Goal: Task Accomplishment & Management: Use online tool/utility

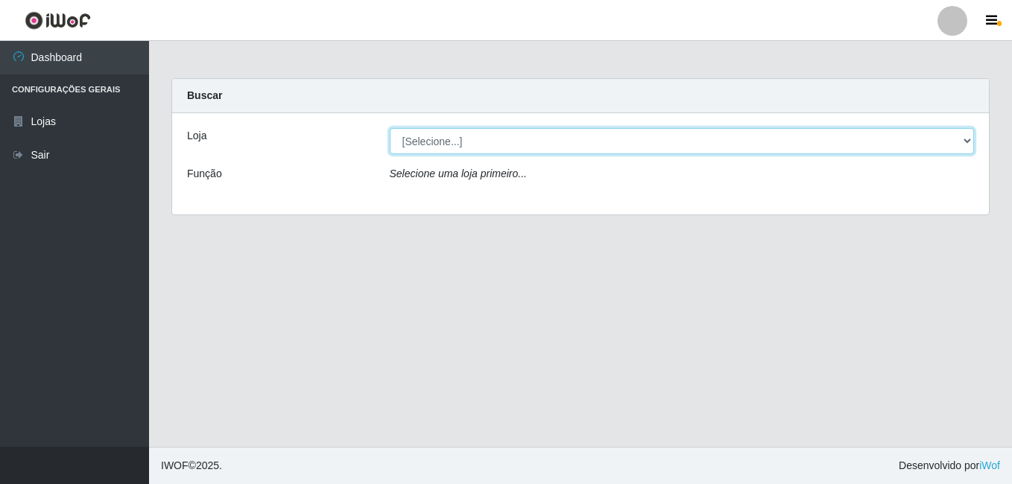
click at [553, 145] on select "[Selecione...] Ajubá Mercado" at bounding box center [682, 141] width 585 height 26
select select "402"
click at [390, 128] on select "[Selecione...] Ajubá Mercado" at bounding box center [682, 141] width 585 height 26
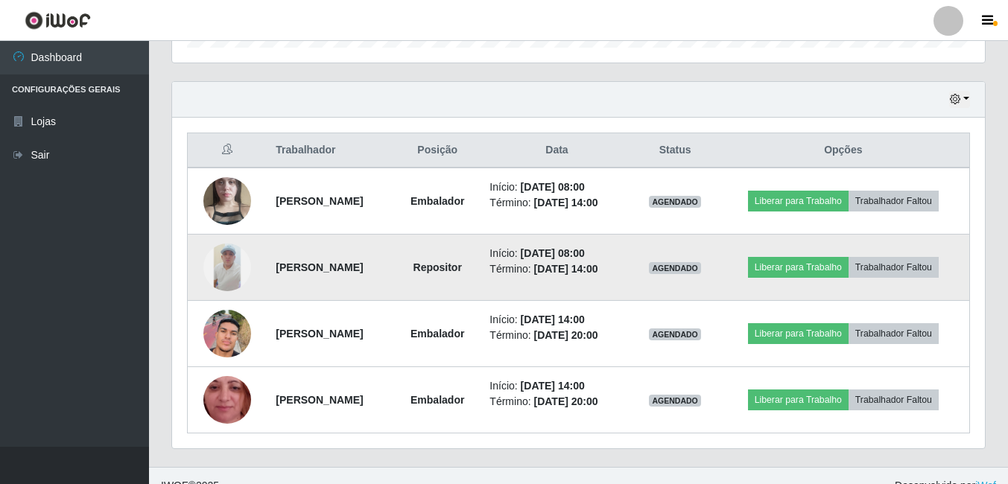
scroll to position [505, 0]
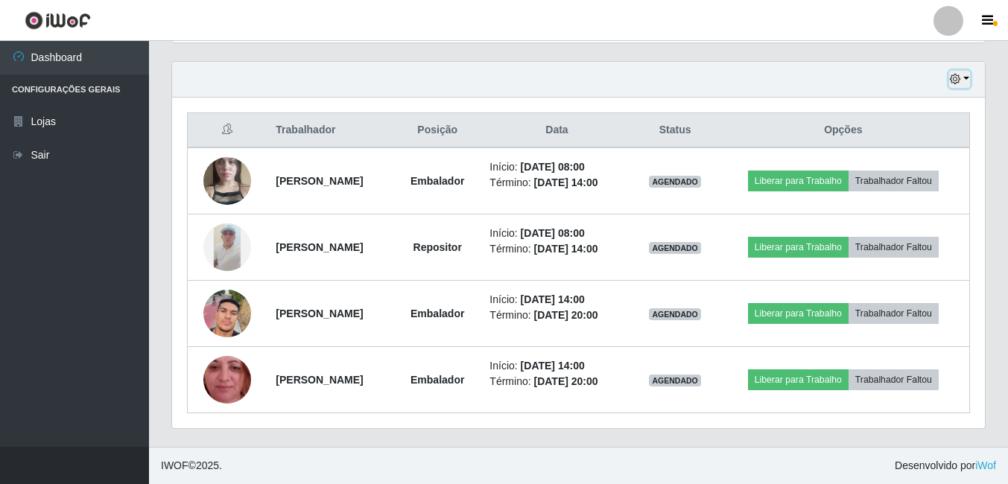
click at [959, 79] on icon "button" at bounding box center [955, 79] width 10 height 10
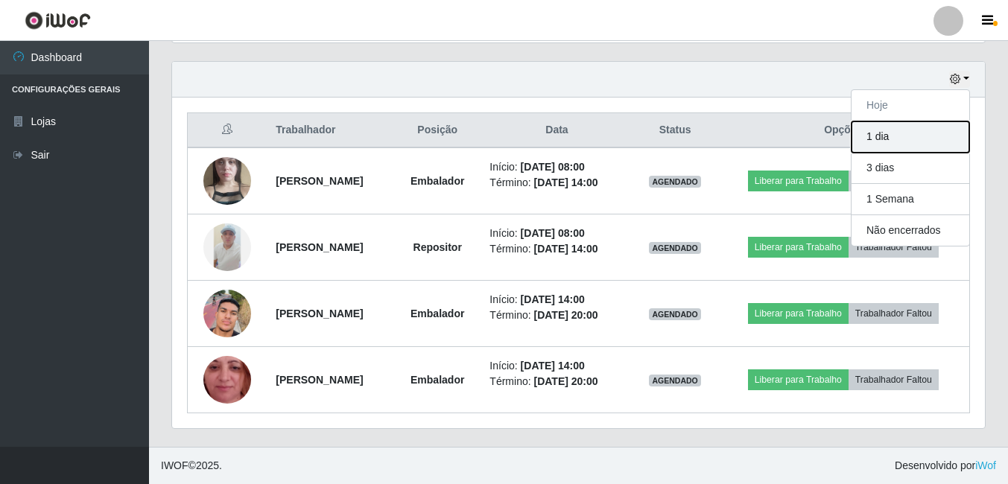
click at [896, 138] on button "1 dia" at bounding box center [911, 136] width 118 height 31
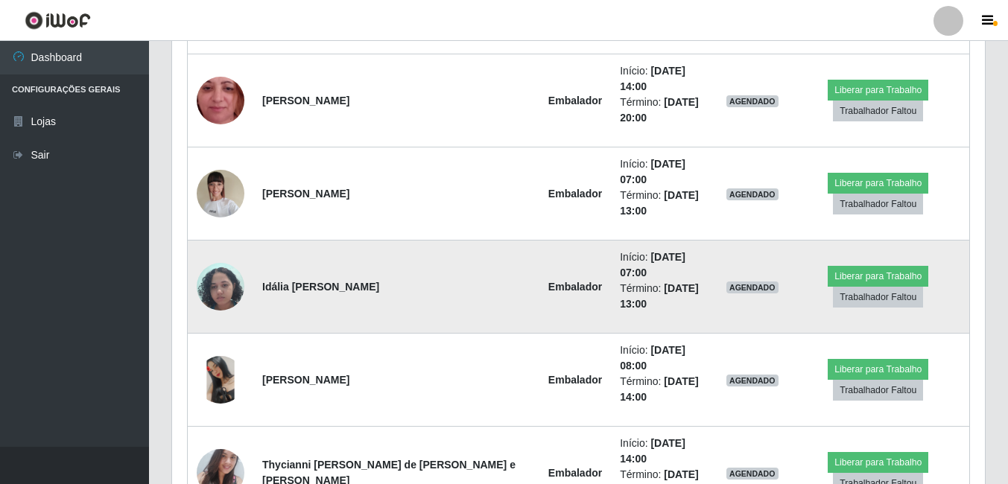
scroll to position [789, 0]
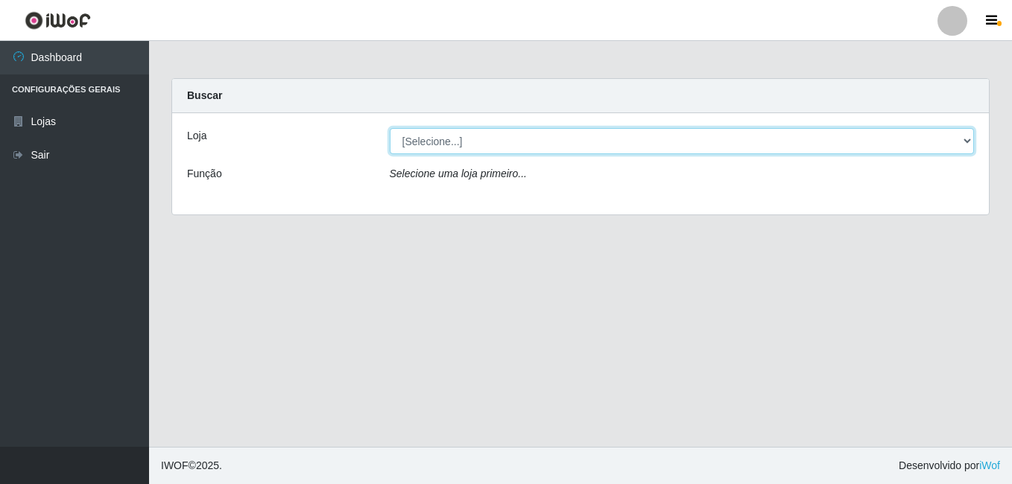
click at [429, 142] on select "[Selecione...] Ajubá Mercado" at bounding box center [682, 141] width 585 height 26
select select "402"
click at [390, 128] on select "[Selecione...] Ajubá Mercado" at bounding box center [682, 141] width 585 height 26
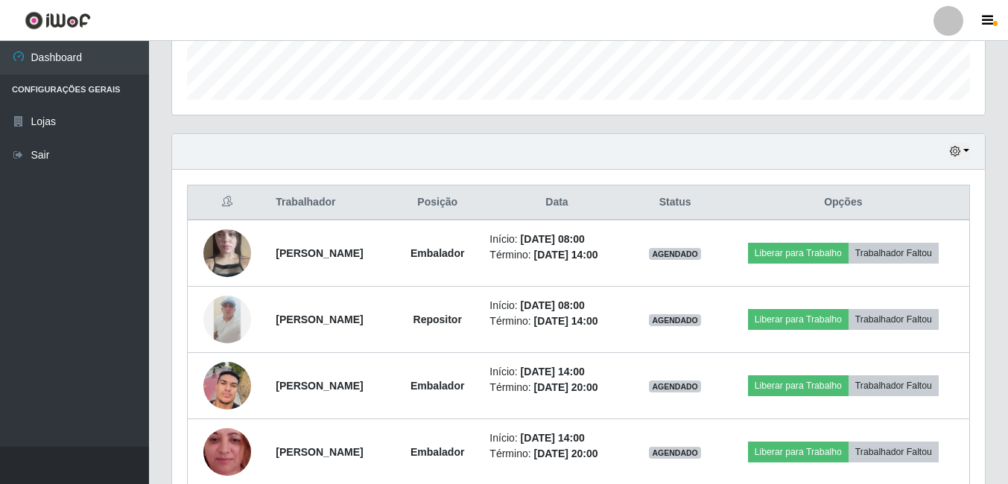
scroll to position [447, 0]
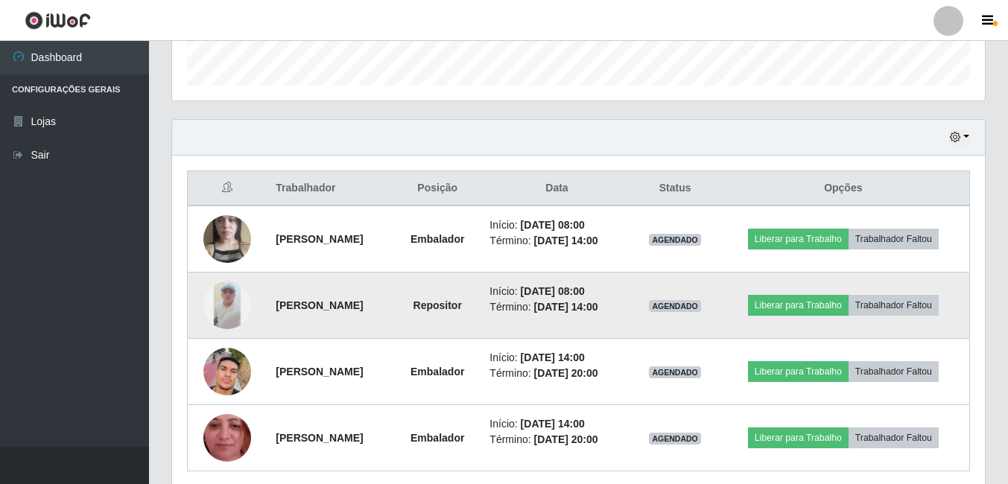
click at [218, 309] on img at bounding box center [227, 306] width 48 height 48
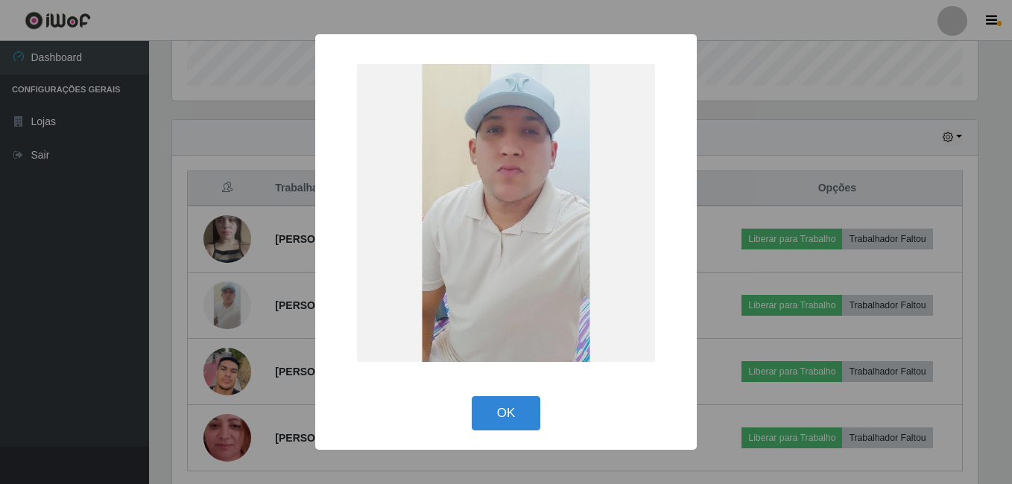
click at [220, 358] on div "× OK Cancel" at bounding box center [506, 242] width 1012 height 484
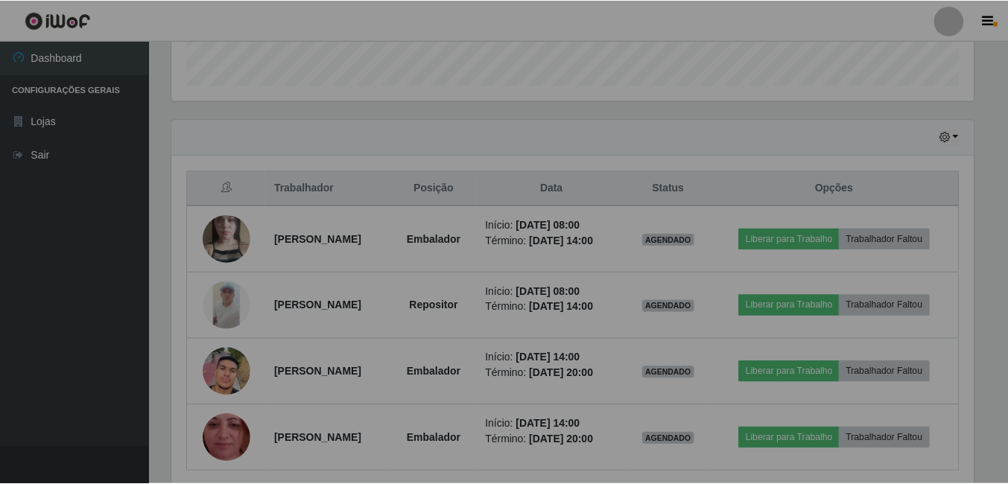
scroll to position [309, 813]
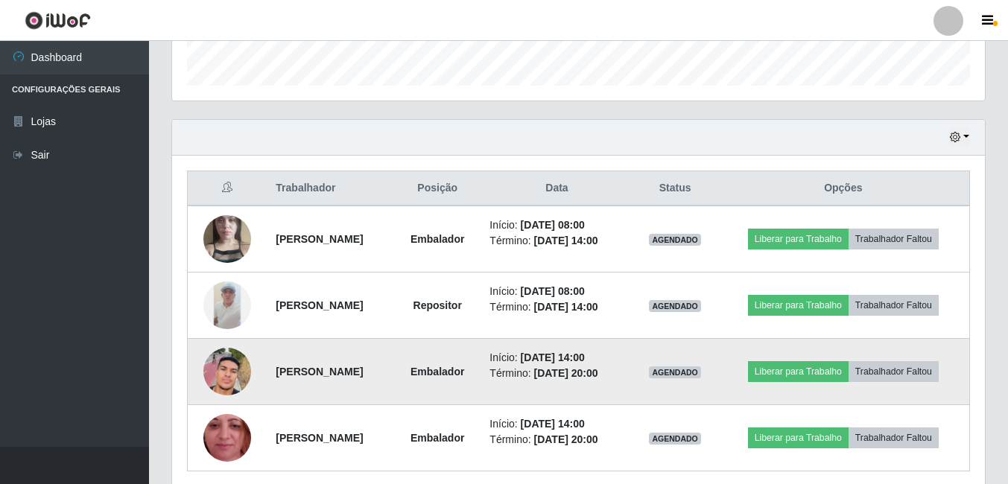
click at [217, 358] on img at bounding box center [227, 371] width 48 height 85
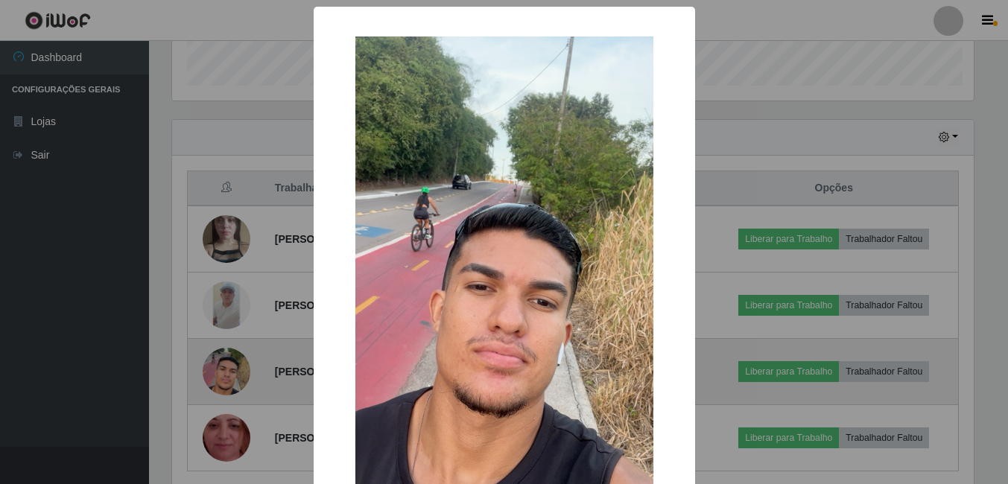
scroll to position [309, 806]
click at [217, 358] on div "× OK Cancel" at bounding box center [506, 242] width 1012 height 484
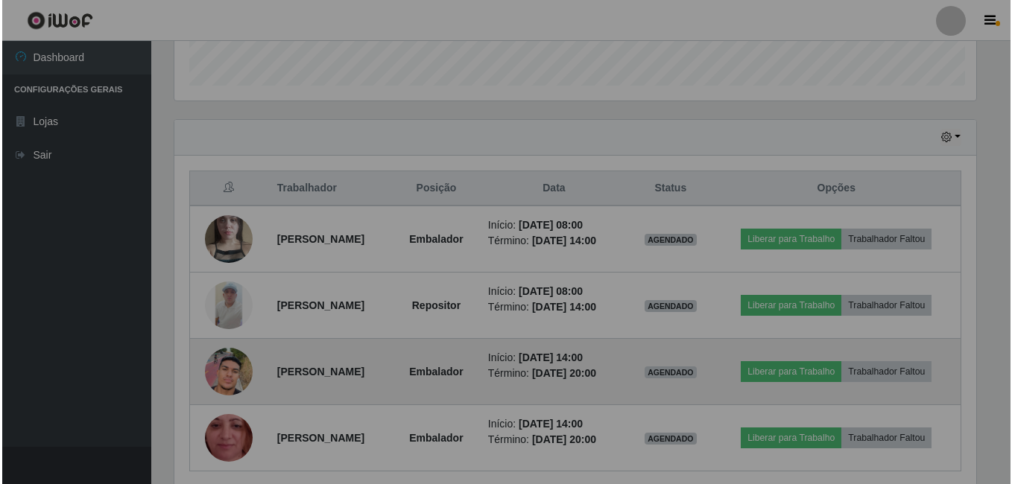
scroll to position [309, 813]
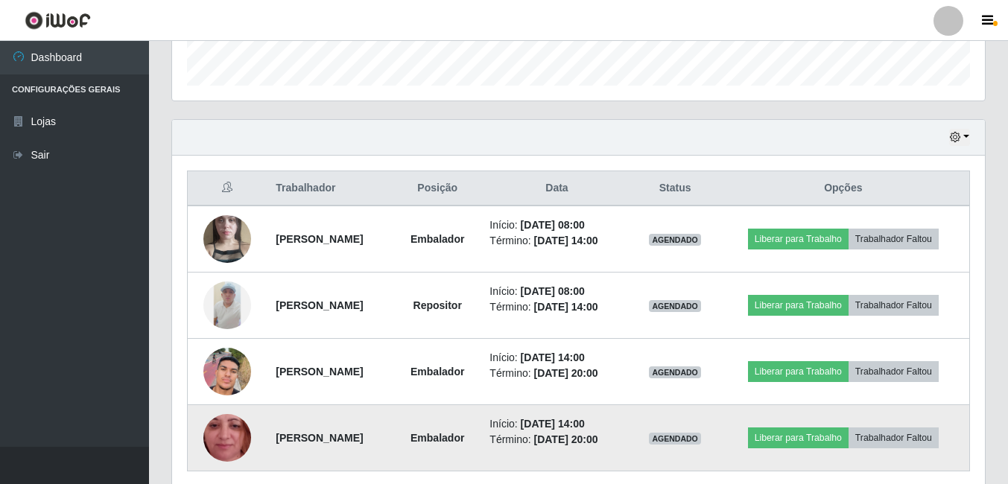
click at [230, 426] on img at bounding box center [227, 438] width 48 height 106
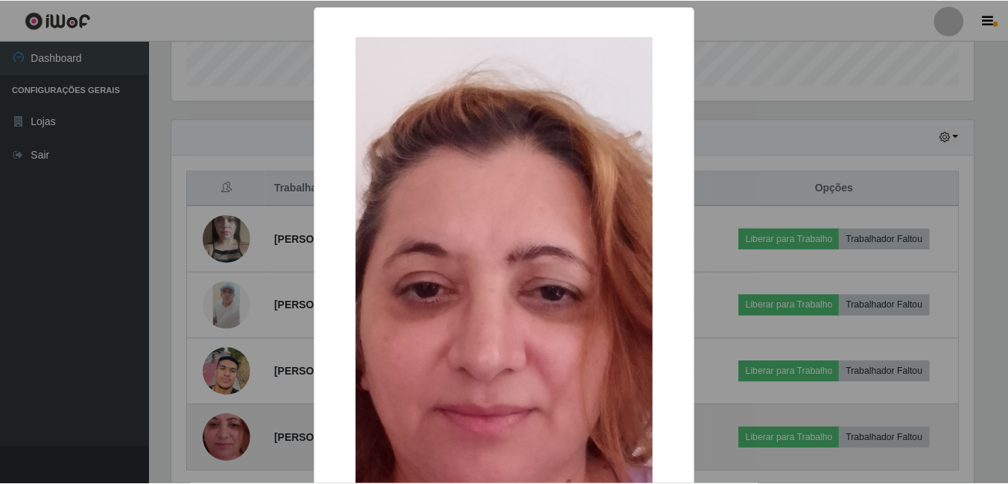
scroll to position [309, 806]
click at [230, 426] on div "× OK Cancel" at bounding box center [506, 242] width 1012 height 484
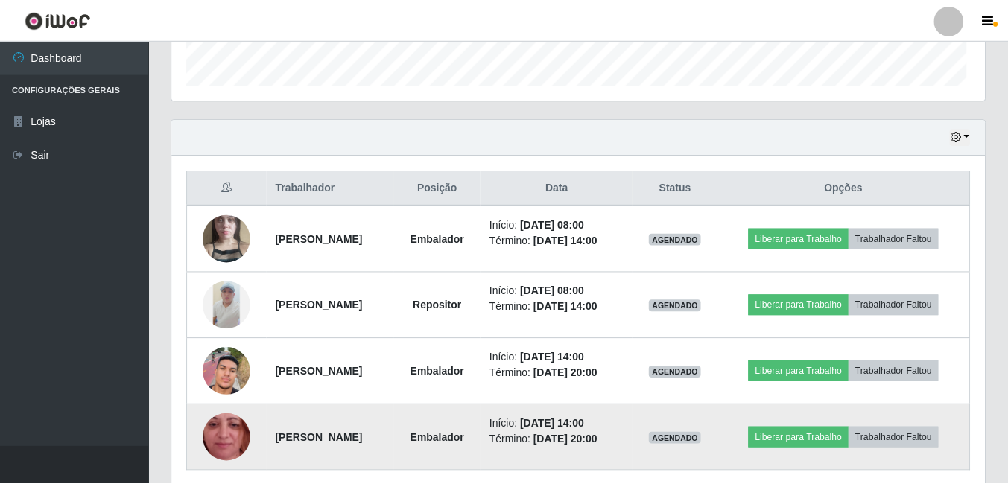
scroll to position [309, 813]
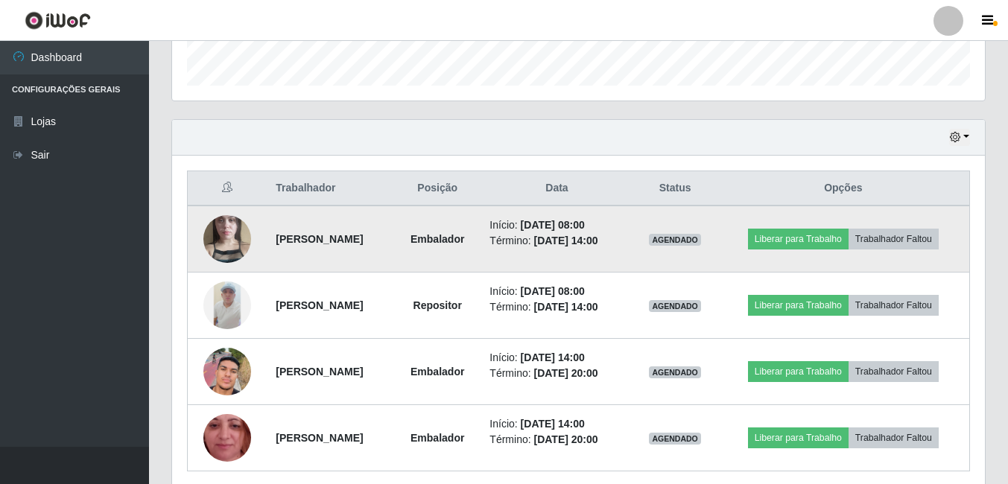
click at [209, 227] on img at bounding box center [227, 239] width 48 height 85
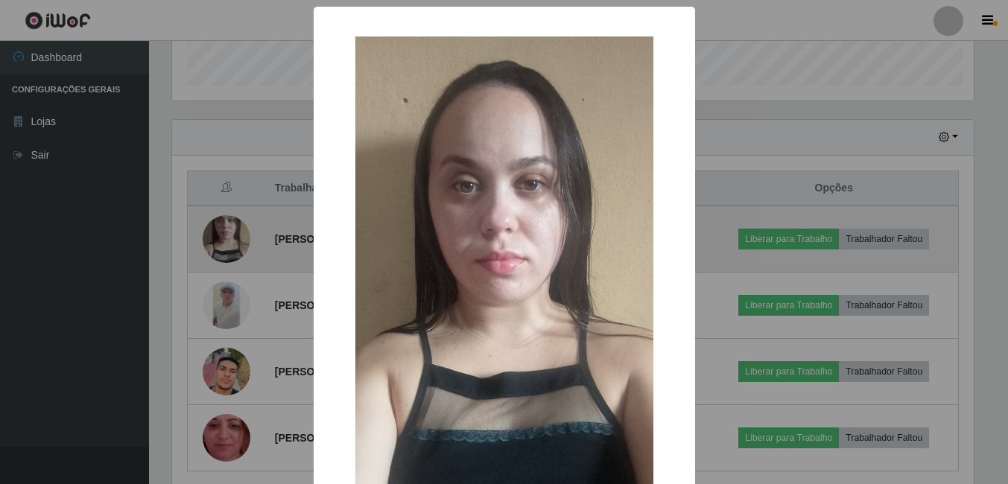
scroll to position [309, 806]
click at [209, 227] on div "× OK Cancel" at bounding box center [506, 242] width 1012 height 484
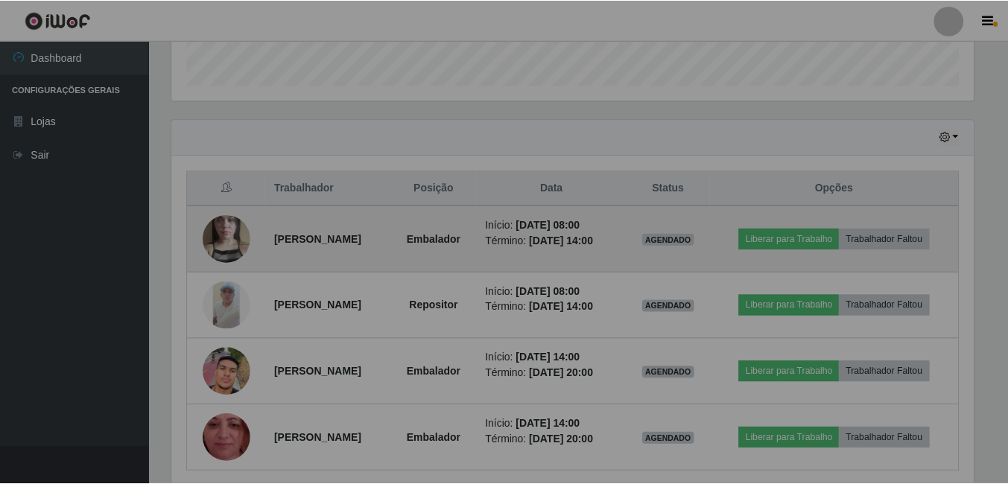
scroll to position [309, 813]
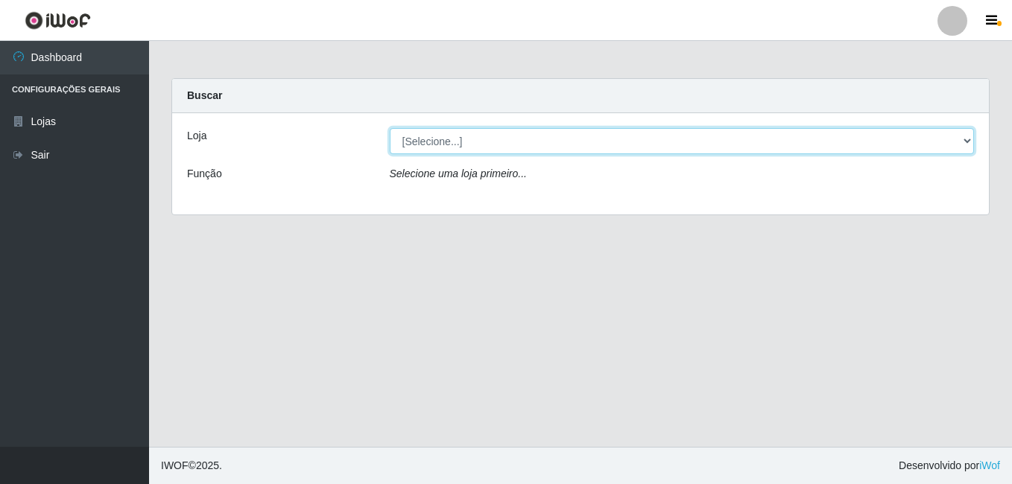
click at [505, 144] on select "[Selecione...] Ajubá Mercado" at bounding box center [682, 141] width 585 height 26
select select "402"
click at [390, 128] on select "[Selecione...] Ajubá Mercado" at bounding box center [682, 141] width 585 height 26
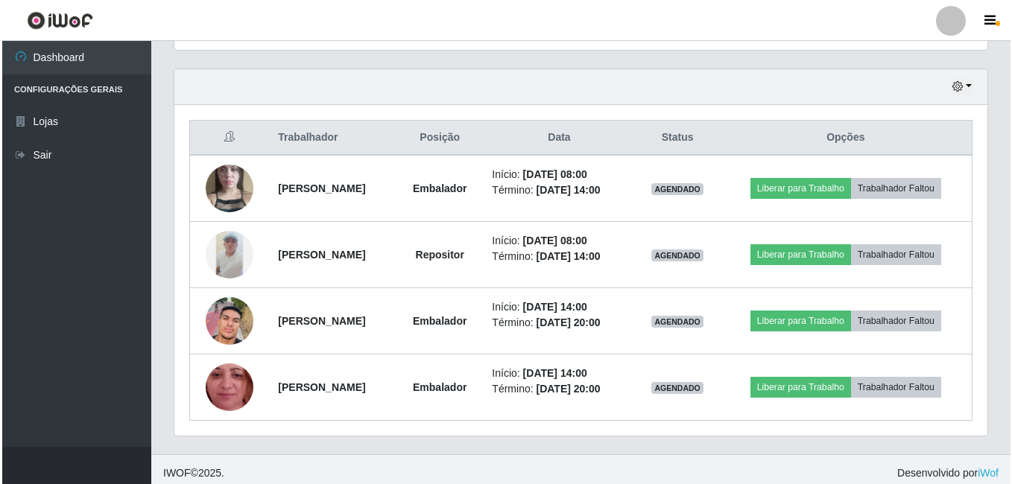
scroll to position [505, 0]
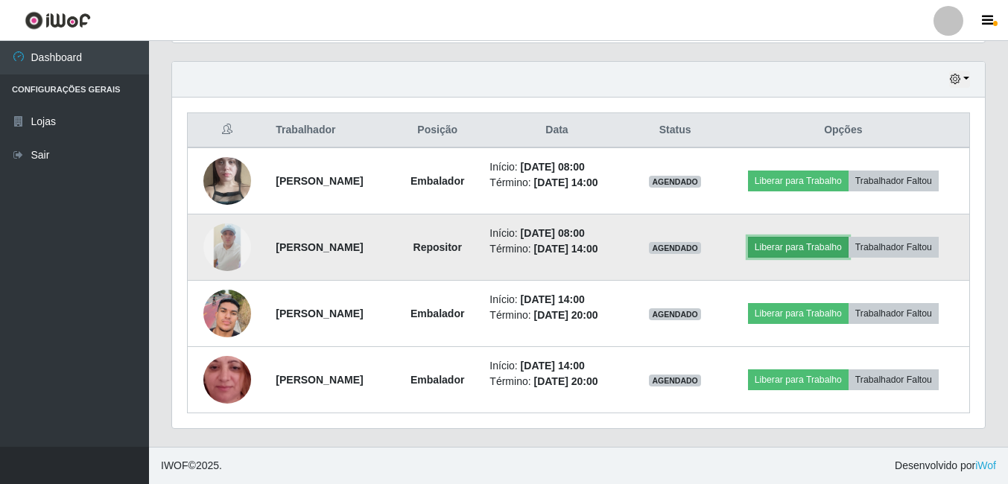
click at [823, 249] on button "Liberar para Trabalho" at bounding box center [798, 247] width 101 height 21
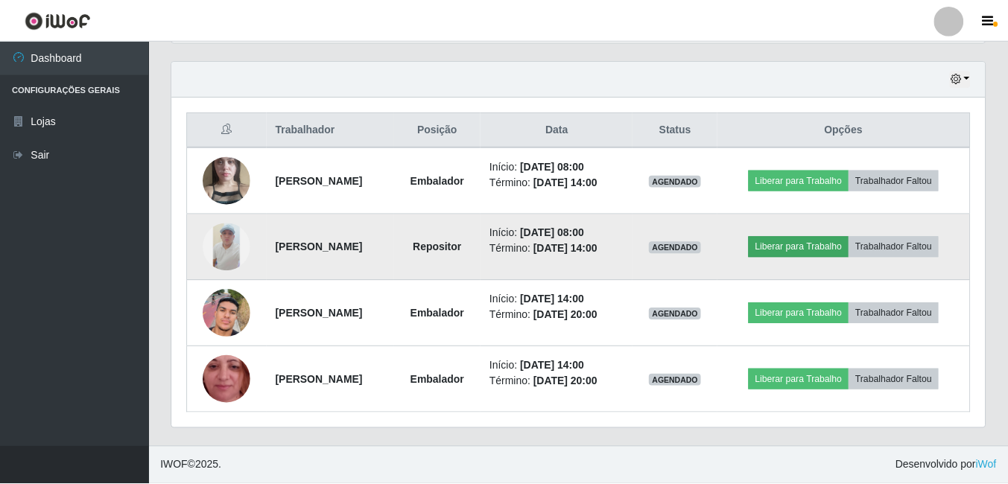
scroll to position [309, 806]
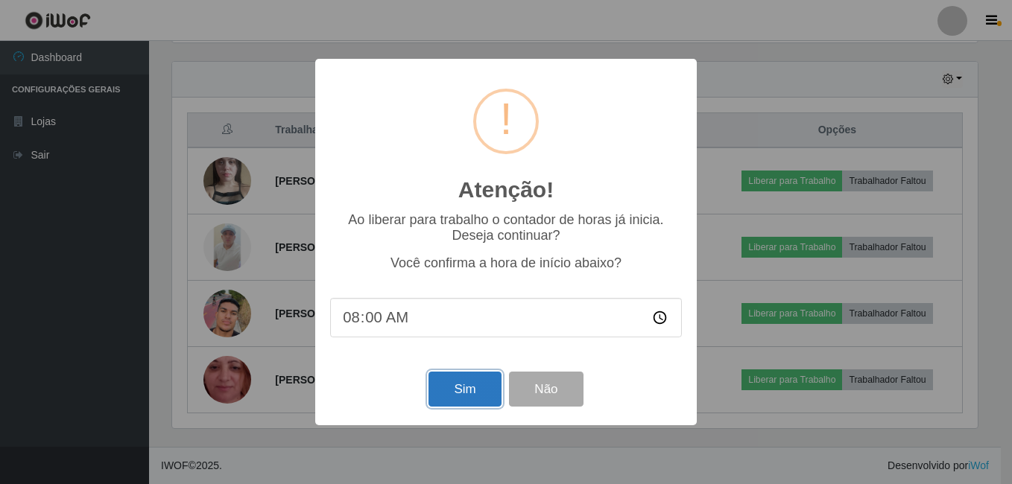
click at [460, 393] on button "Sim" at bounding box center [465, 389] width 72 height 35
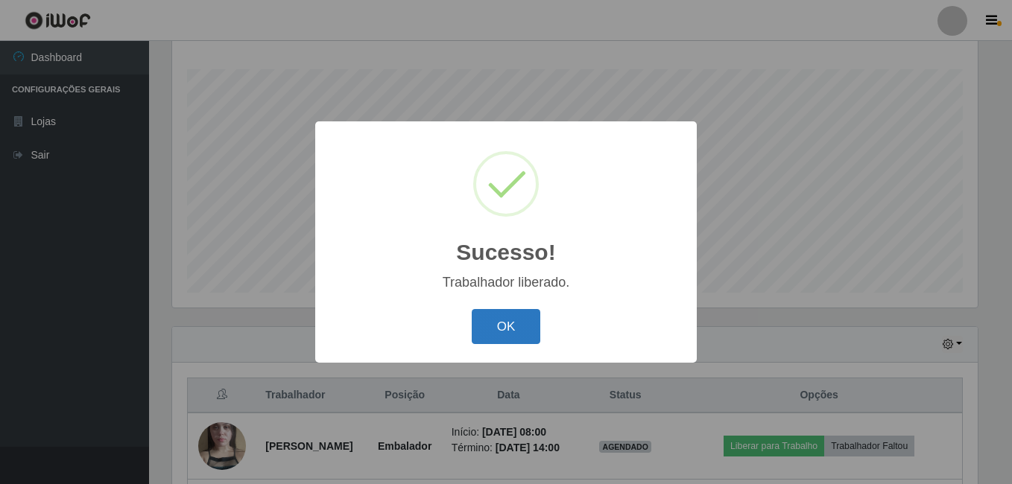
click at [497, 312] on button "OK" at bounding box center [506, 326] width 69 height 35
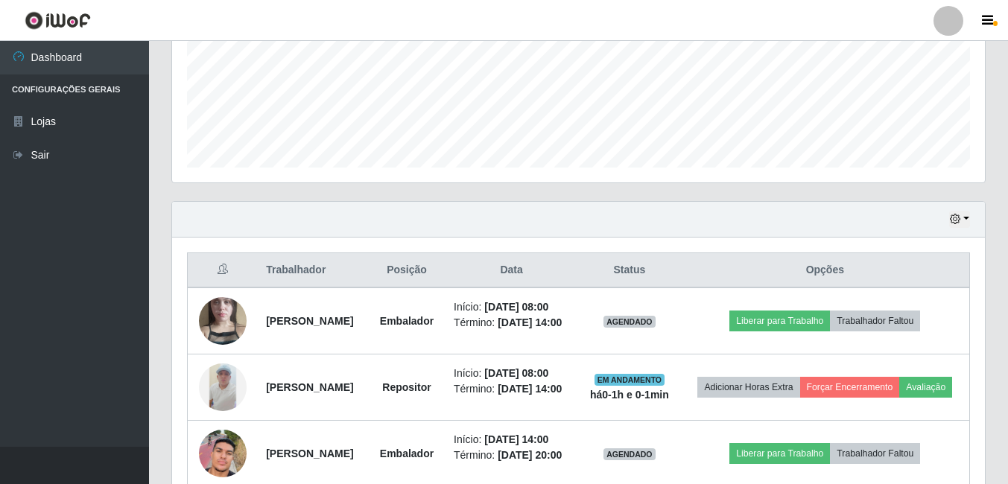
scroll to position [389, 0]
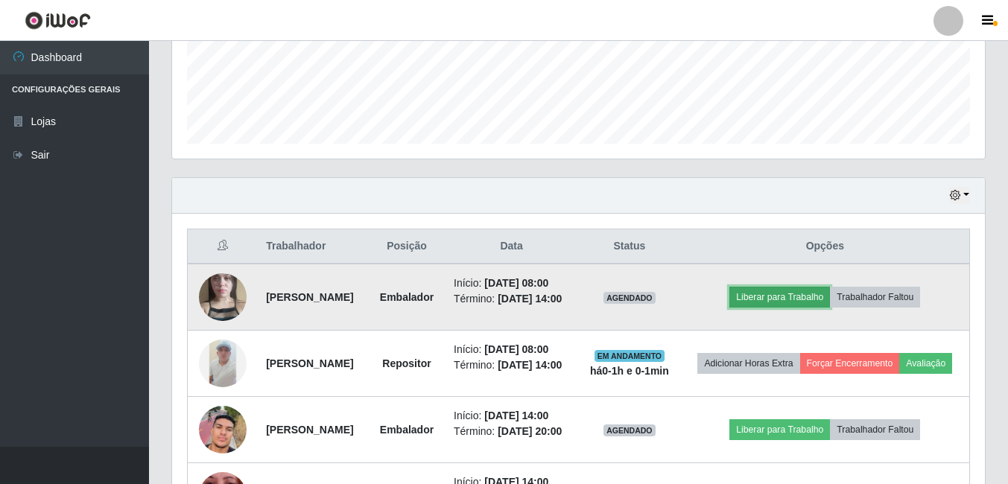
click at [791, 302] on button "Liberar para Trabalho" at bounding box center [780, 297] width 101 height 21
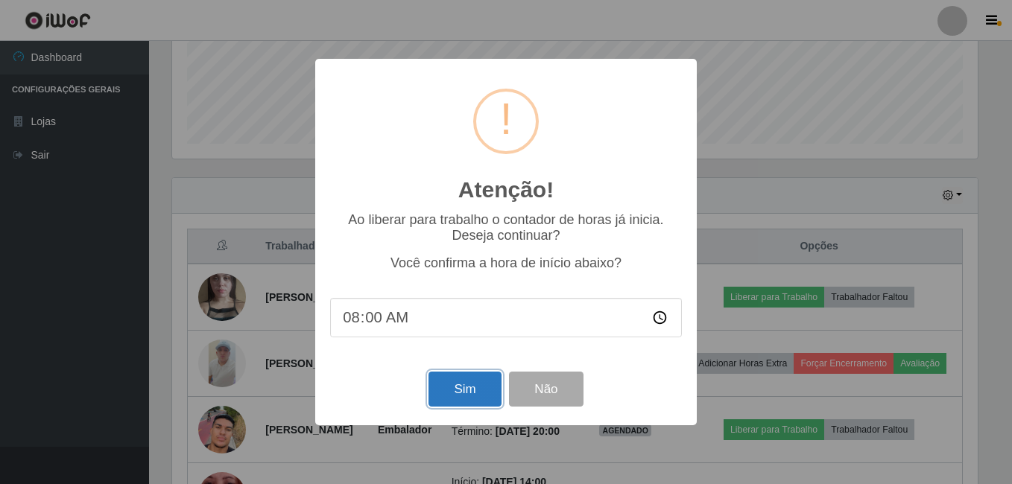
click at [446, 388] on button "Sim" at bounding box center [465, 389] width 72 height 35
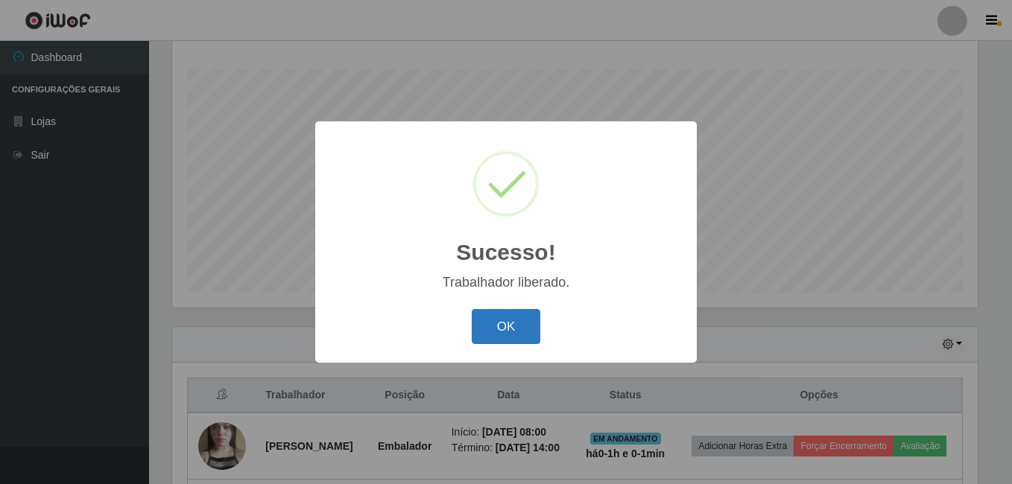
click at [497, 329] on button "OK" at bounding box center [506, 326] width 69 height 35
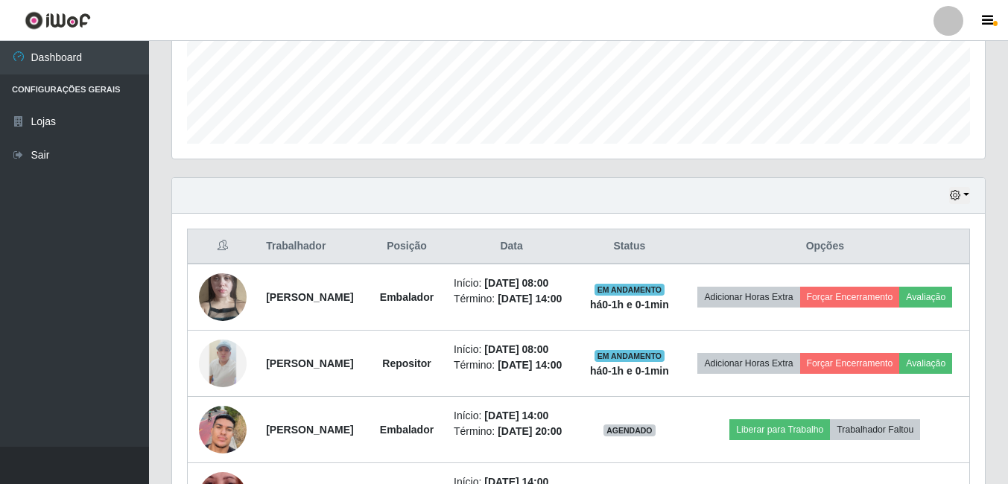
scroll to position [464, 0]
